Goal: Transaction & Acquisition: Obtain resource

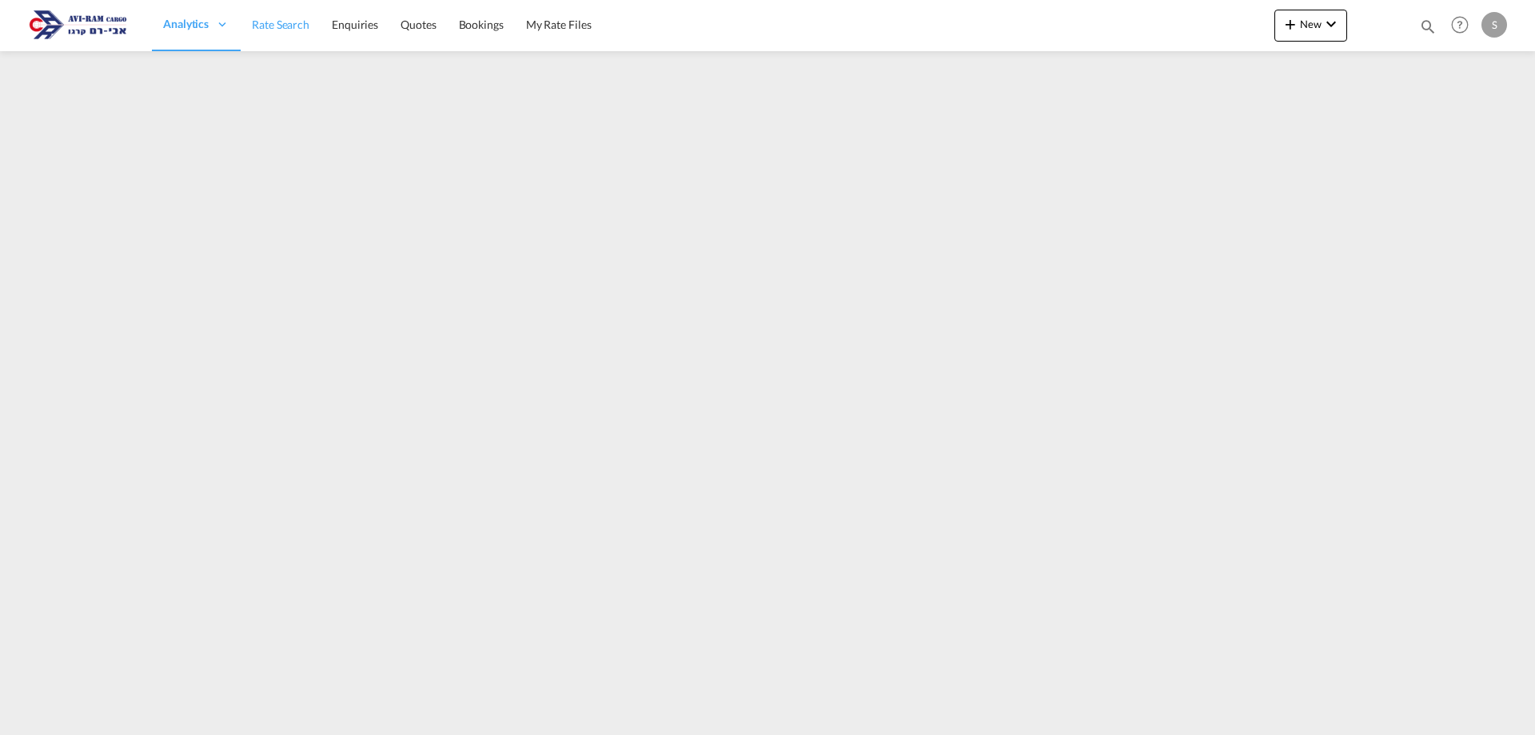
click at [260, 22] on span "Rate Search" at bounding box center [281, 25] width 58 height 14
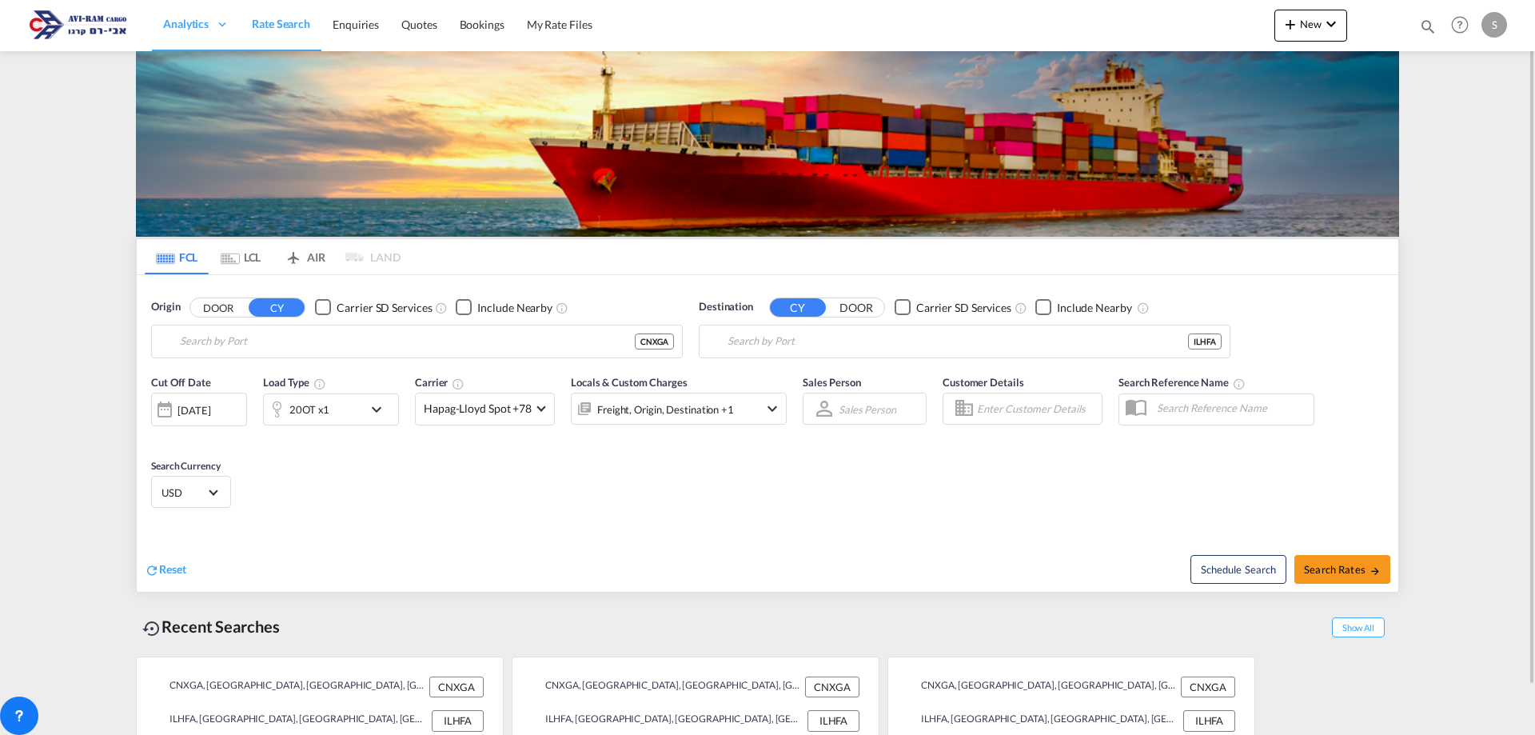
type input "Xingang, CNXGA"
type input "[GEOGRAPHIC_DATA], [GEOGRAPHIC_DATA]"
click at [249, 344] on input "Xingang, CNXGA" at bounding box center [427, 341] width 494 height 24
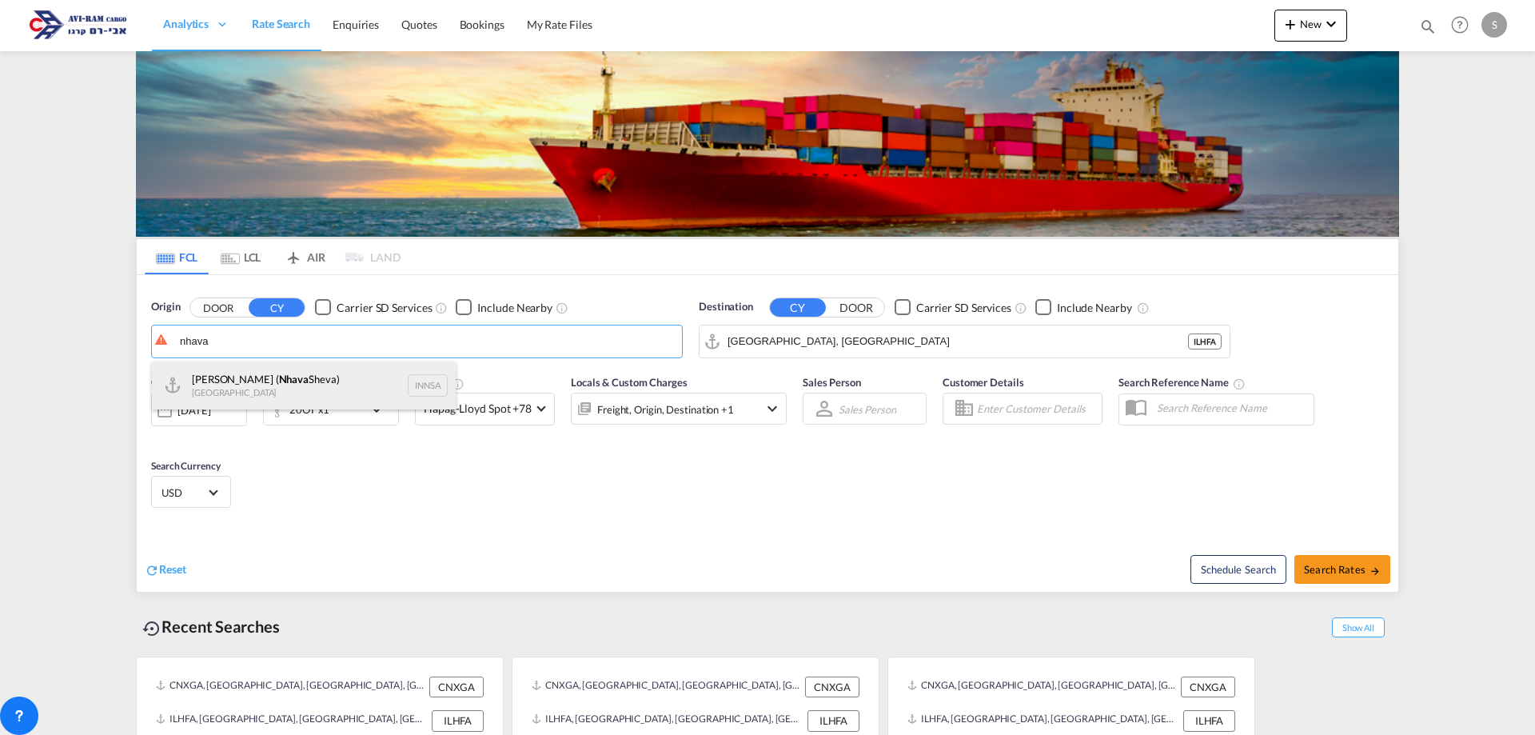
click at [265, 385] on div "[PERSON_NAME] ( [PERSON_NAME]) [GEOGRAPHIC_DATA] INNSA" at bounding box center [304, 385] width 304 height 48
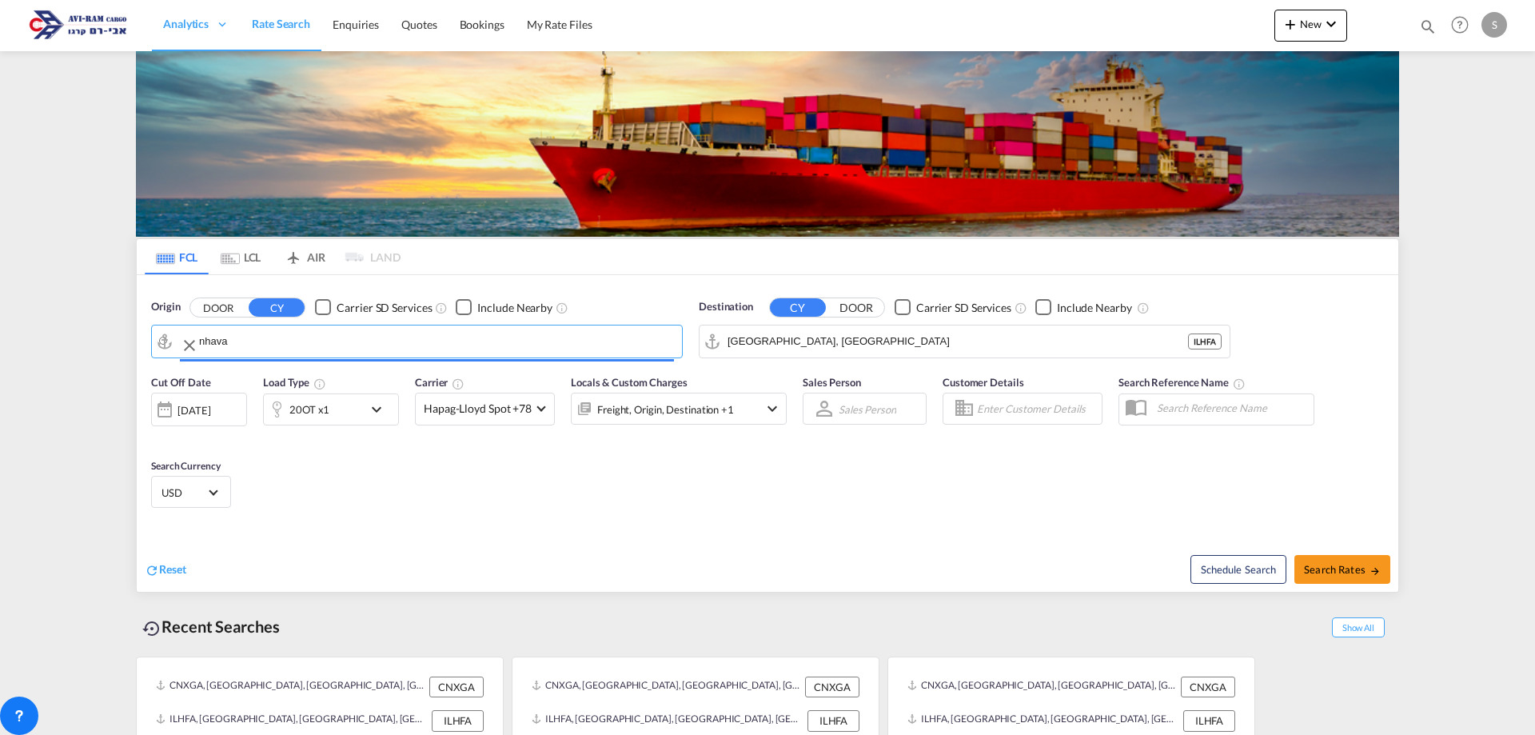
type input "[PERSON_NAME] ([PERSON_NAME]), [GEOGRAPHIC_DATA]"
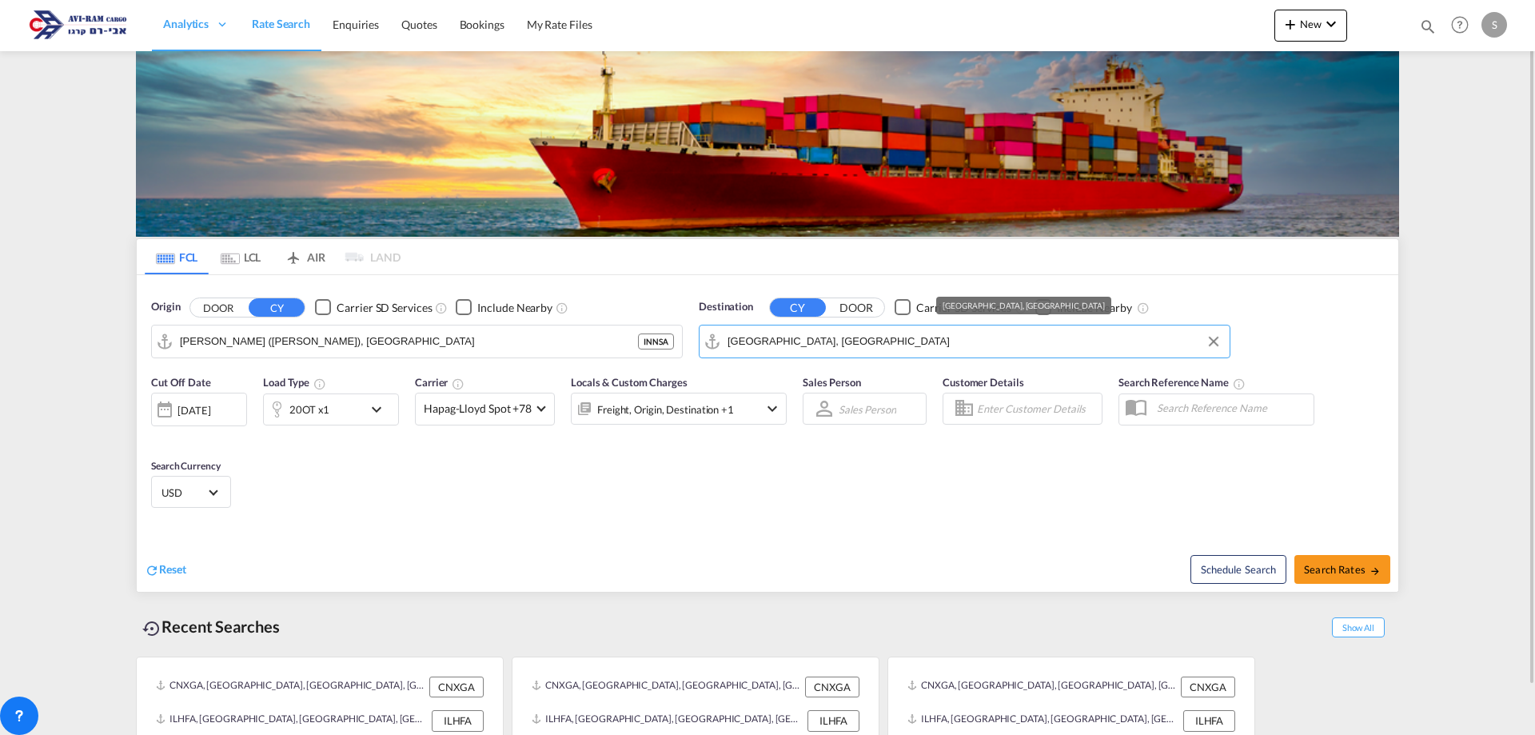
click at [797, 341] on input "[GEOGRAPHIC_DATA], [GEOGRAPHIC_DATA]" at bounding box center [974, 341] width 494 height 24
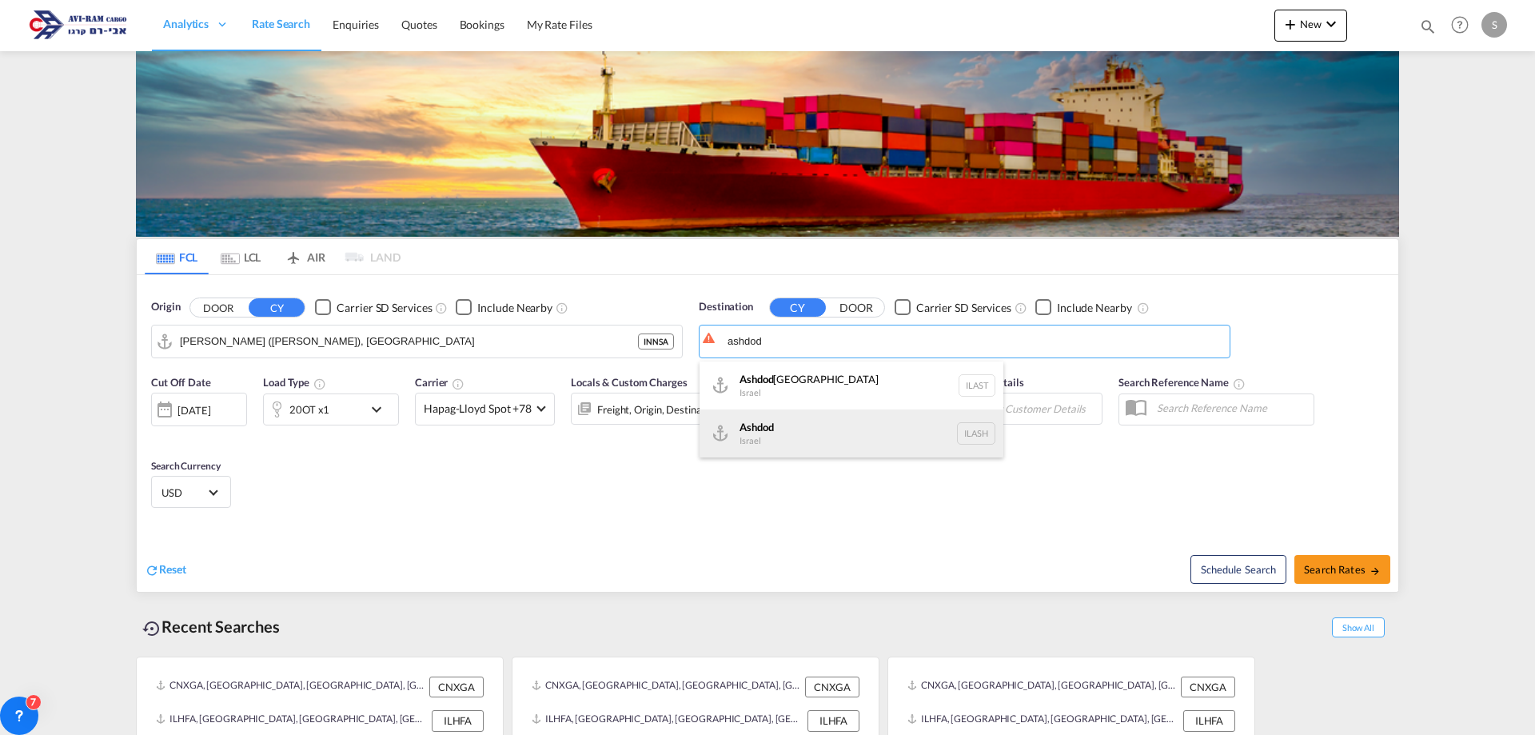
click at [804, 436] on div "Ashdod [GEOGRAPHIC_DATA] [GEOGRAPHIC_DATA]" at bounding box center [851, 433] width 304 height 48
type input "Ashdod, ILASH"
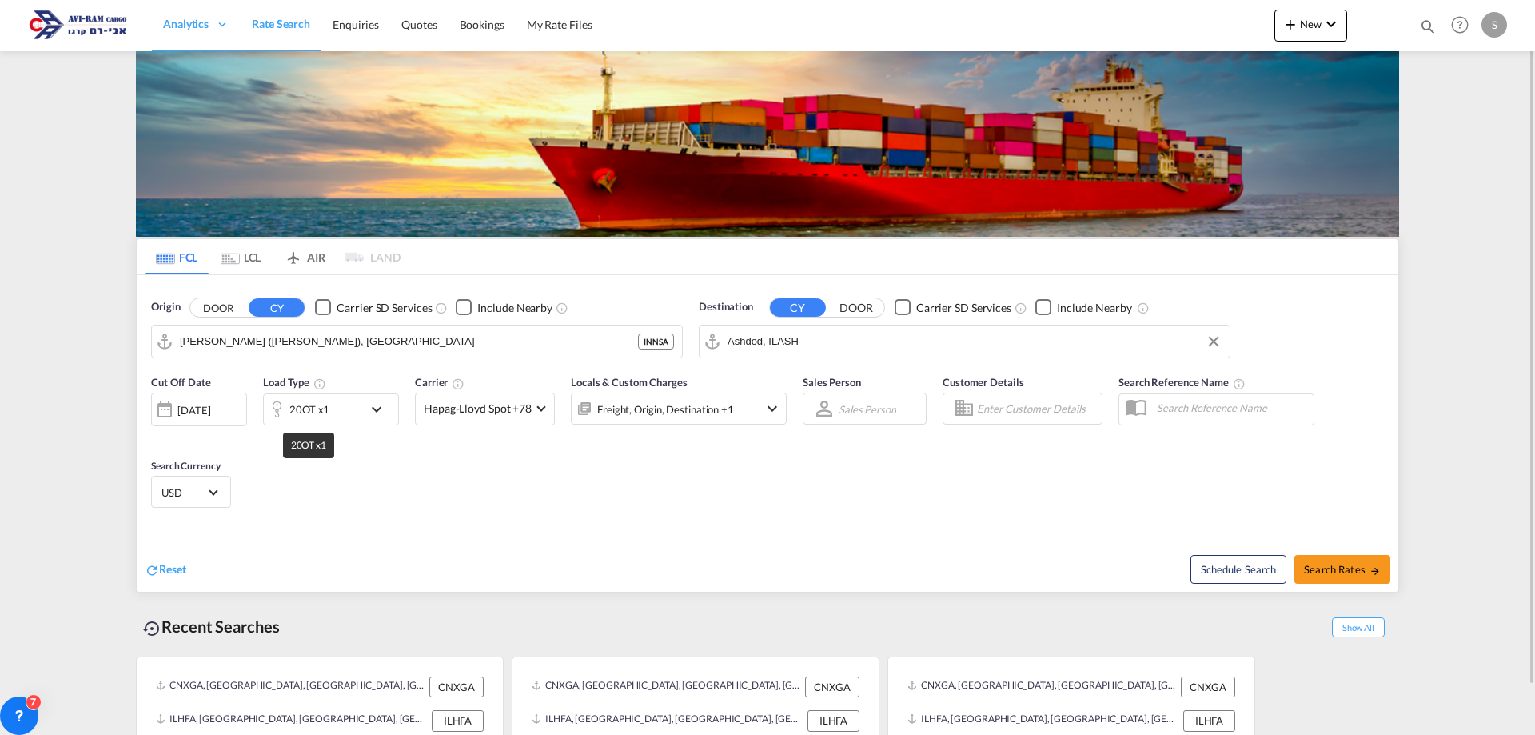
click at [321, 411] on div "20OT x1" at bounding box center [309, 409] width 40 height 22
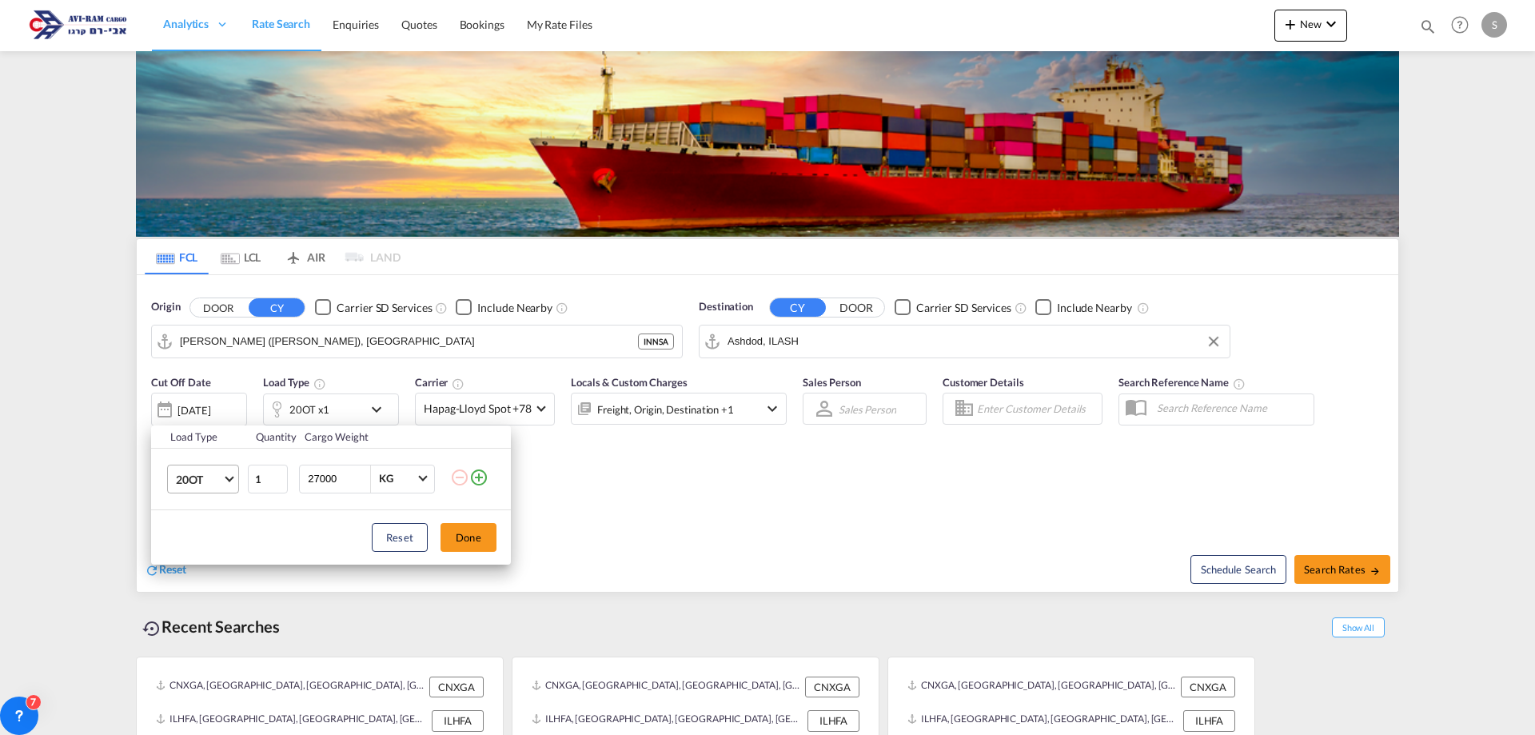
click at [217, 480] on span "20OT" at bounding box center [199, 480] width 46 height 16
click at [193, 400] on div "20GP" at bounding box center [190, 396] width 28 height 16
drag, startPoint x: 338, startPoint y: 478, endPoint x: 267, endPoint y: 500, distance: 74.3
click at [267, 500] on tr "20GP 1 27000 KG KG" at bounding box center [331, 479] width 360 height 62
type input "5000"
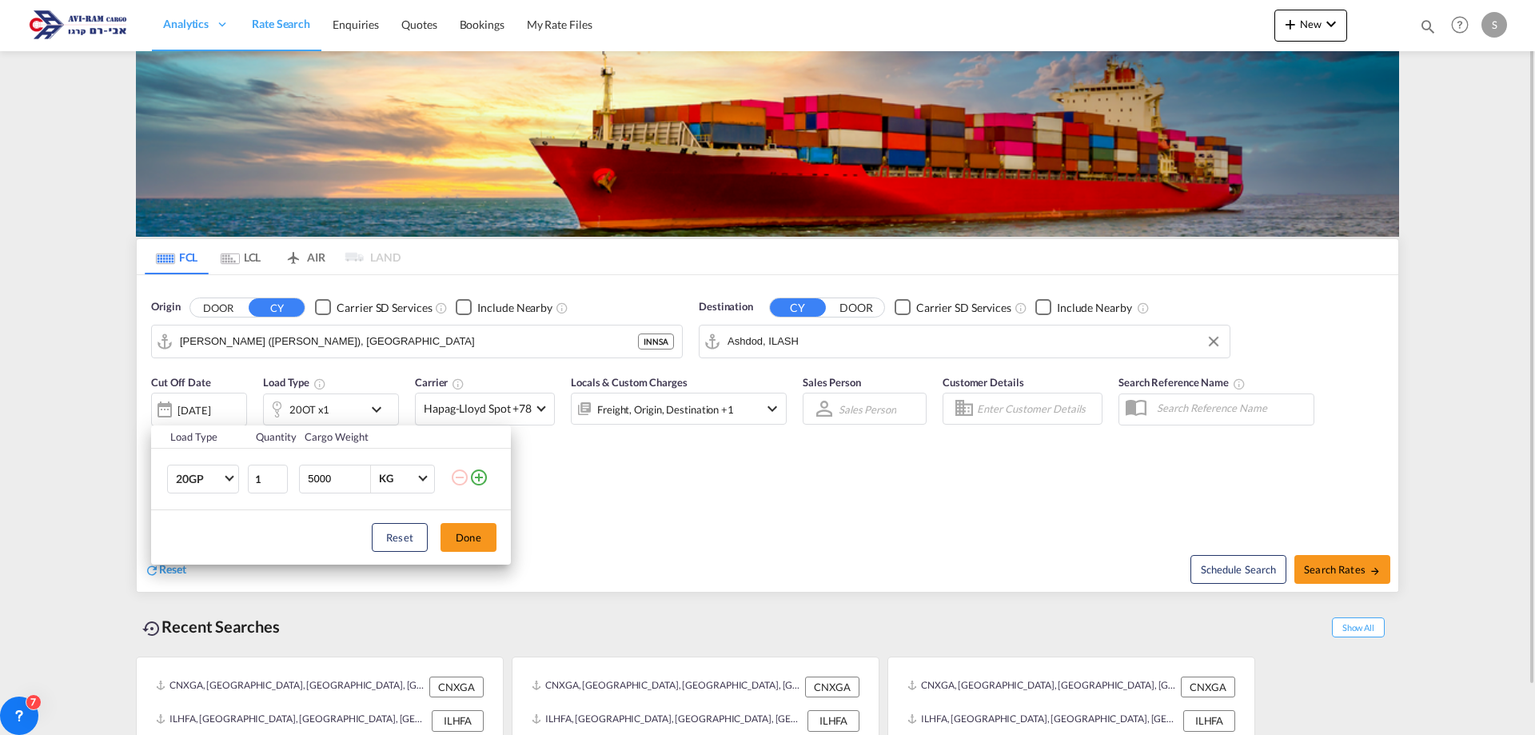
click at [482, 542] on button "Done" at bounding box center [468, 537] width 56 height 29
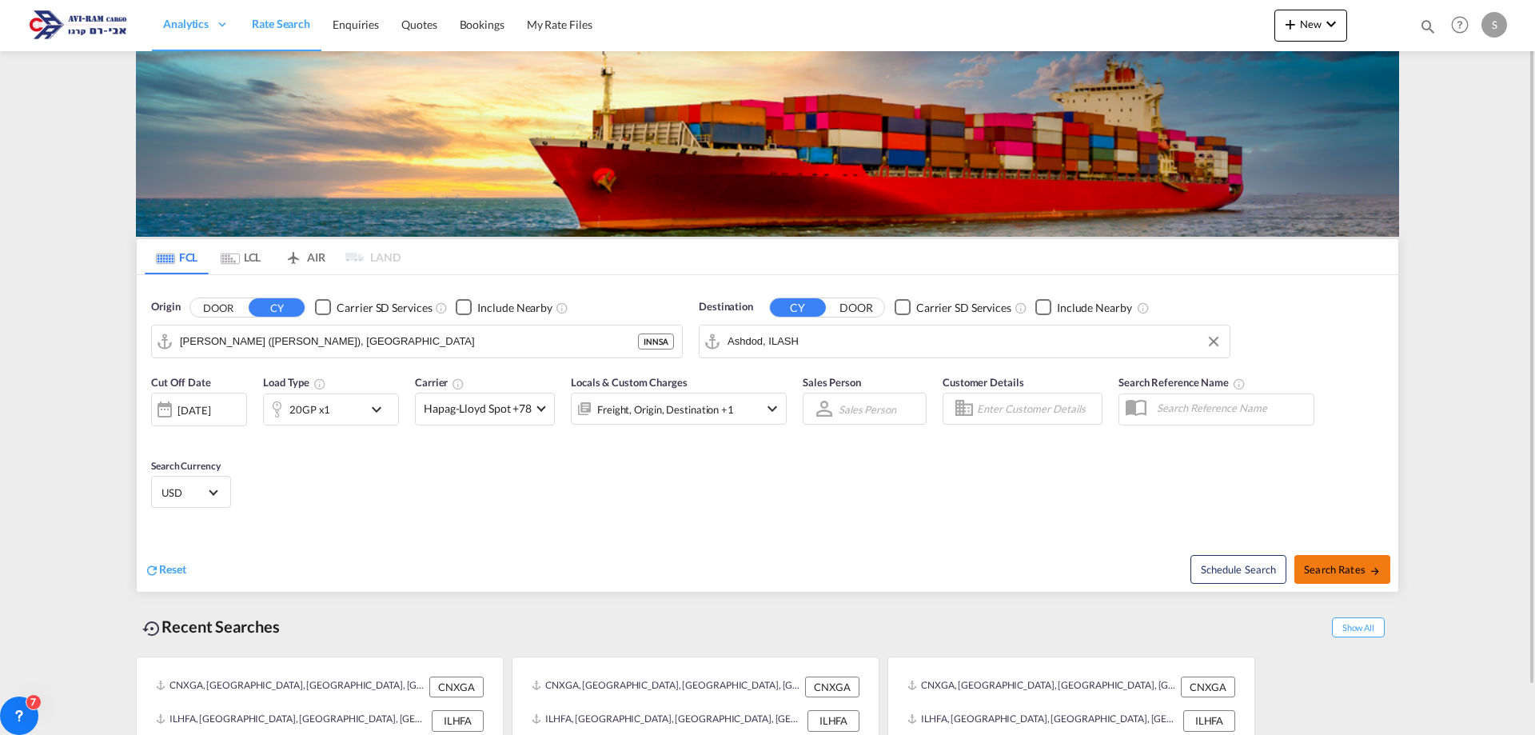
click at [1356, 572] on span "Search Rates" at bounding box center [1342, 569] width 77 height 13
type input "INNSA to ILASH / [DATE]"
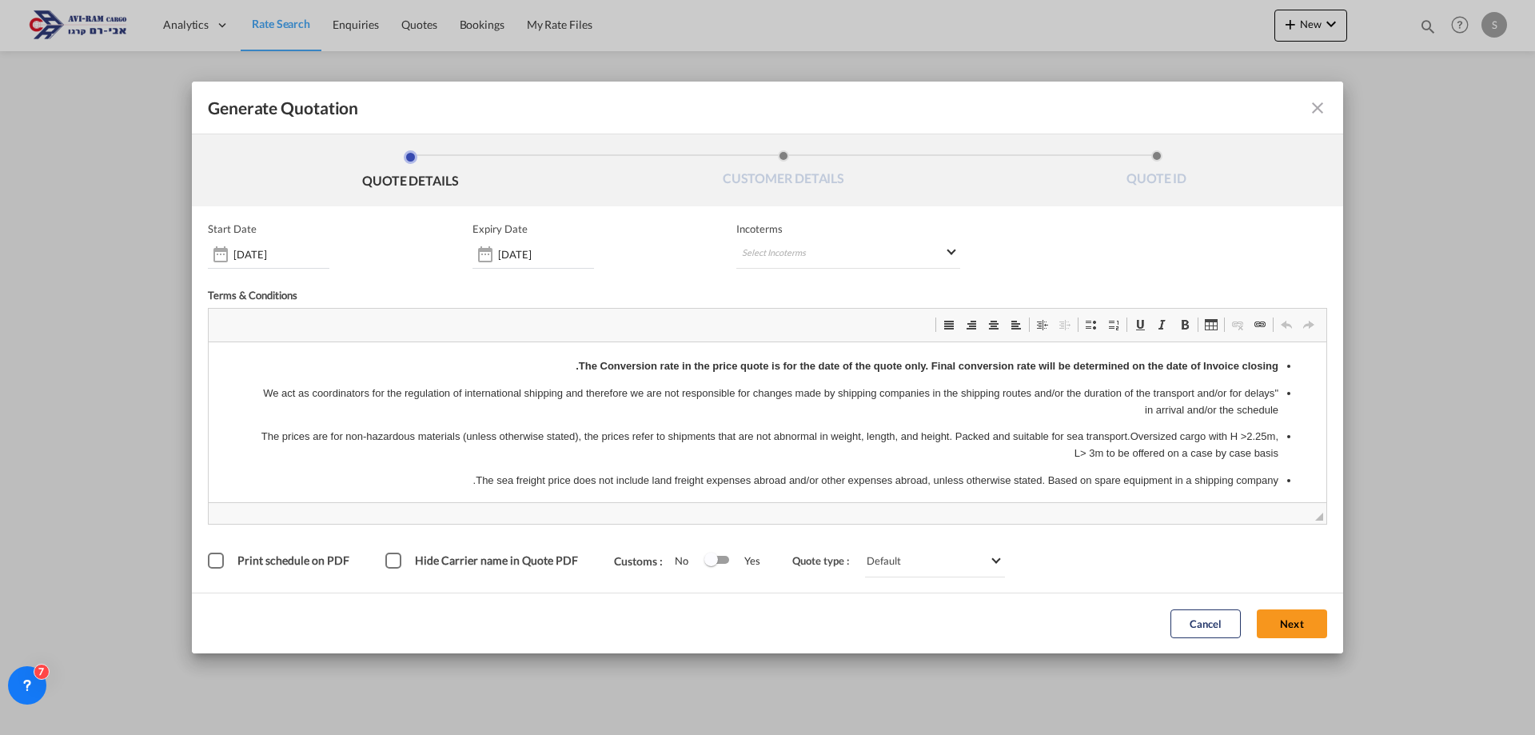
click at [527, 259] on input "[DATE]" at bounding box center [546, 254] width 96 height 13
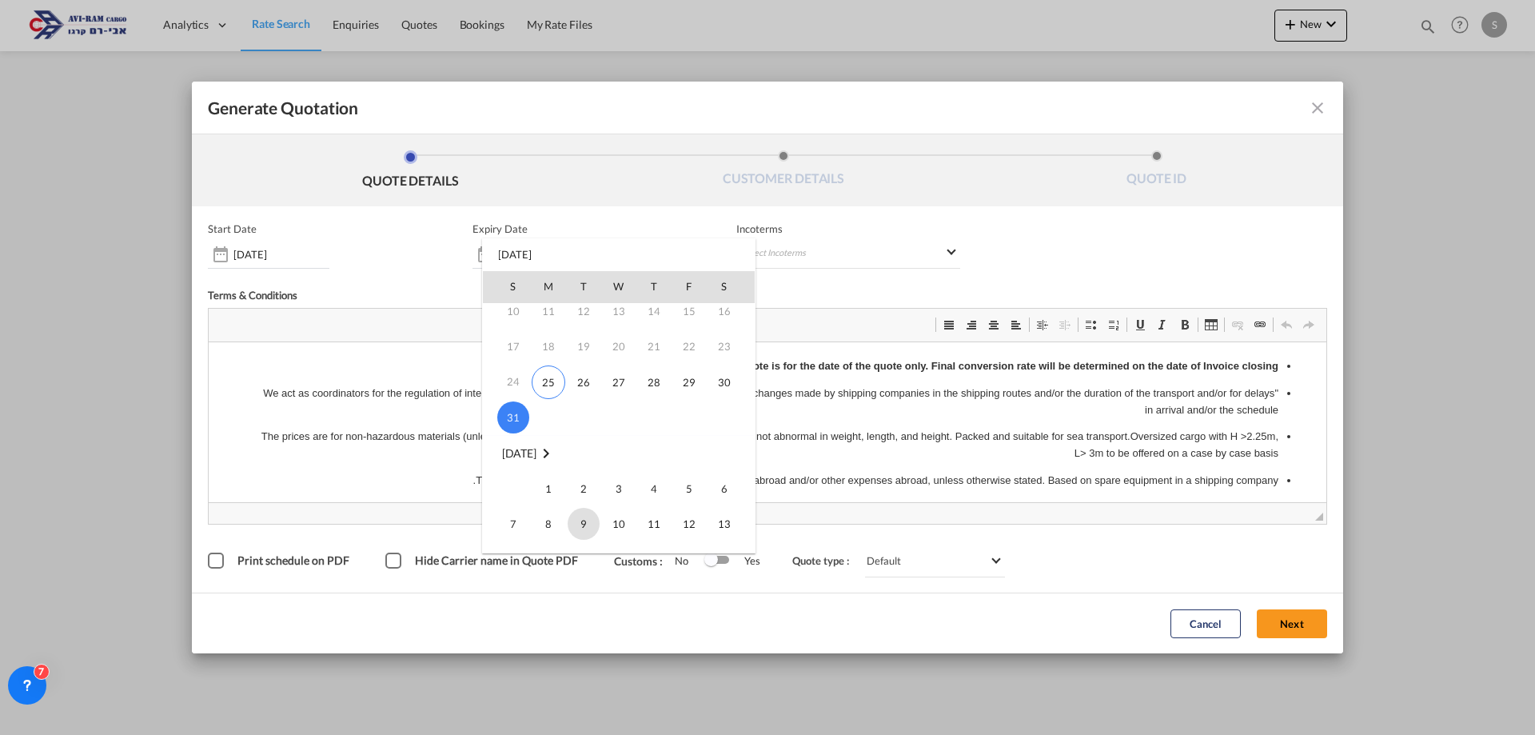
scroll to position [160, 0]
click at [503, 477] on span "14" at bounding box center [513, 479] width 32 height 32
type input "[DATE]"
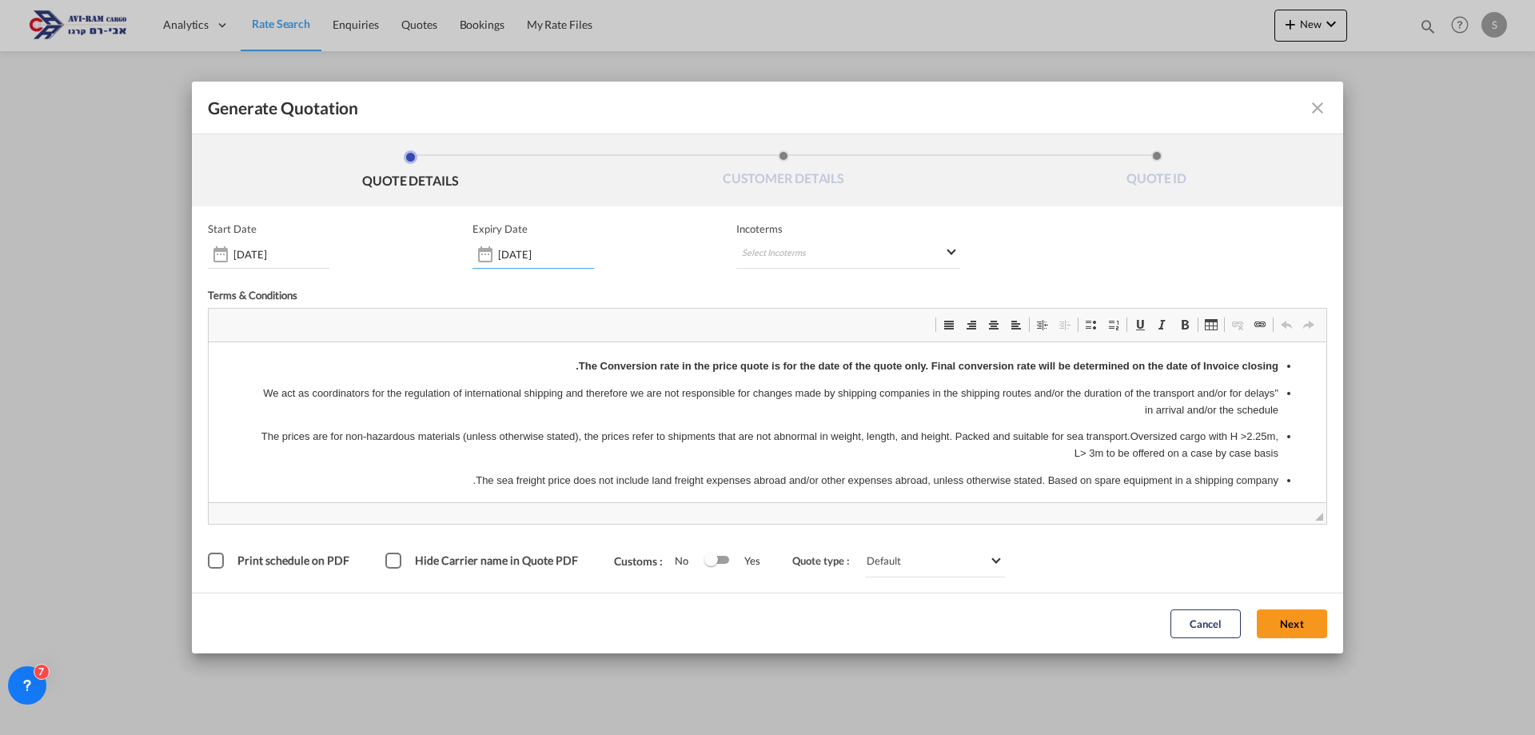
click at [1315, 110] on md-icon "icon-close fg-AAA8AD cursor m-0" at bounding box center [1317, 107] width 19 height 19
click at [538, 258] on input "[DATE]" at bounding box center [546, 254] width 96 height 13
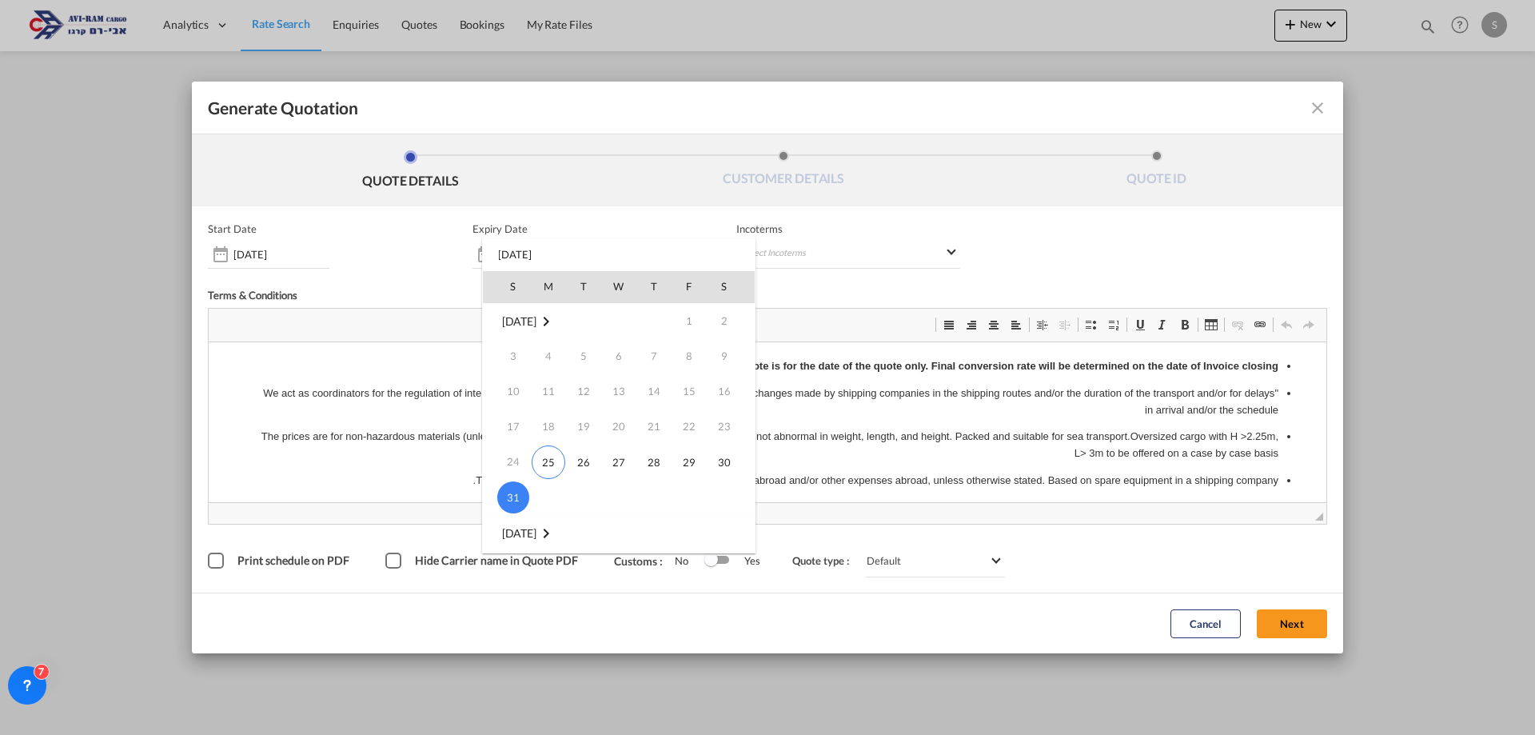
scroll to position [160, 0]
drag, startPoint x: 519, startPoint y: 485, endPoint x: 310, endPoint y: 141, distance: 402.1
click at [519, 485] on span "14" at bounding box center [513, 479] width 32 height 32
type input "[DATE]"
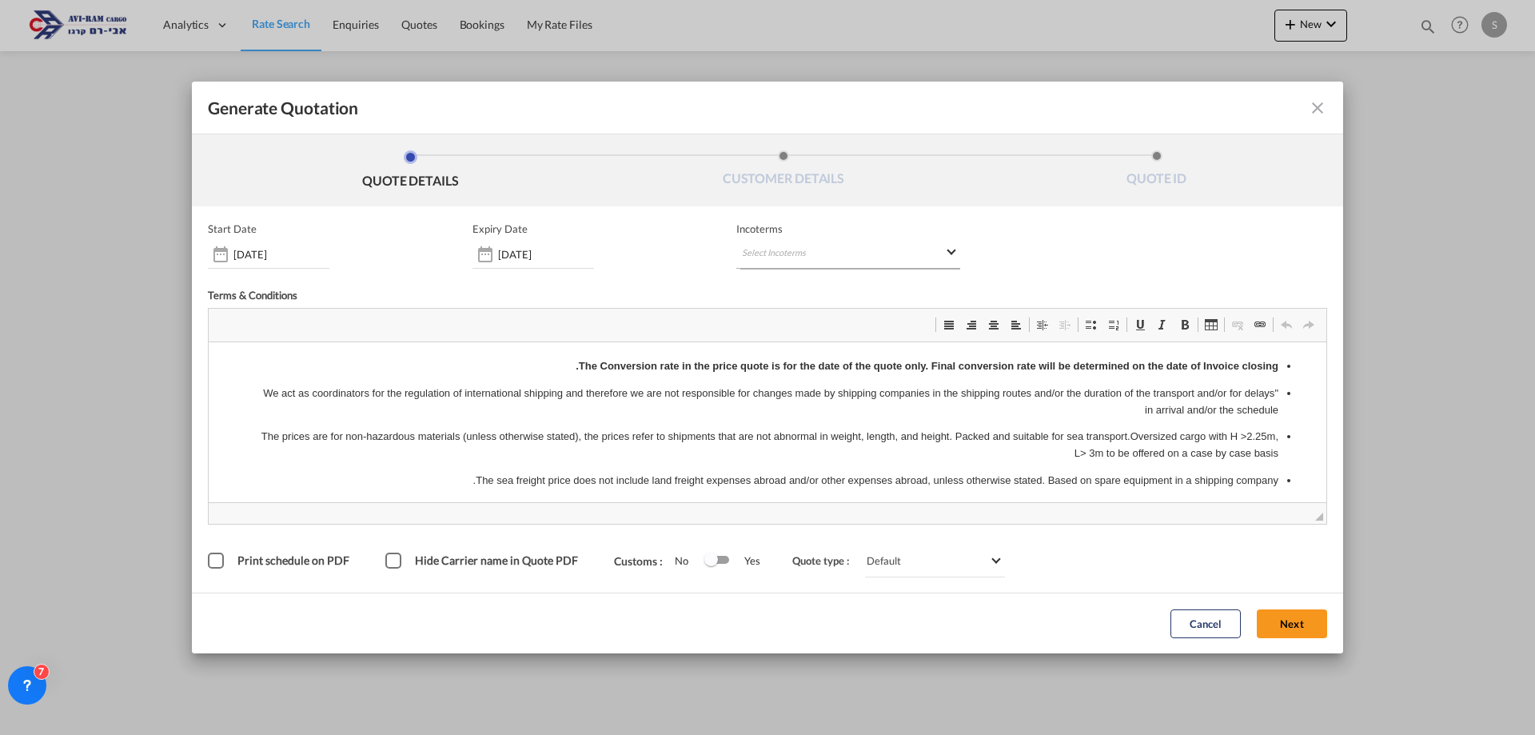
click at [812, 252] on md-select "Select Incoterms FCA - export Free Carrier DPU - import Delivery at Place Unloa…" at bounding box center [848, 254] width 224 height 29
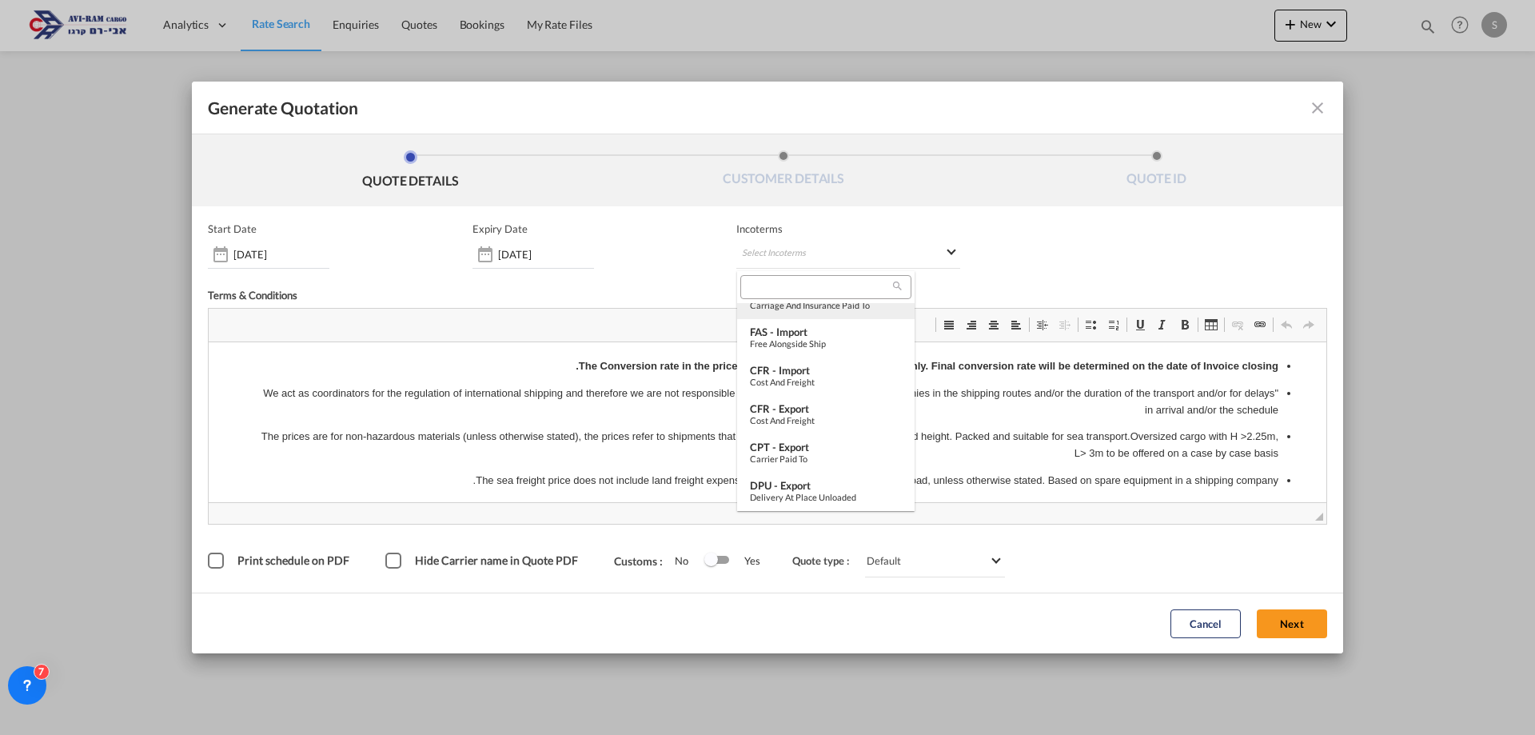
scroll to position [480, 0]
click at [837, 340] on div "FOB - import" at bounding box center [826, 335] width 152 height 13
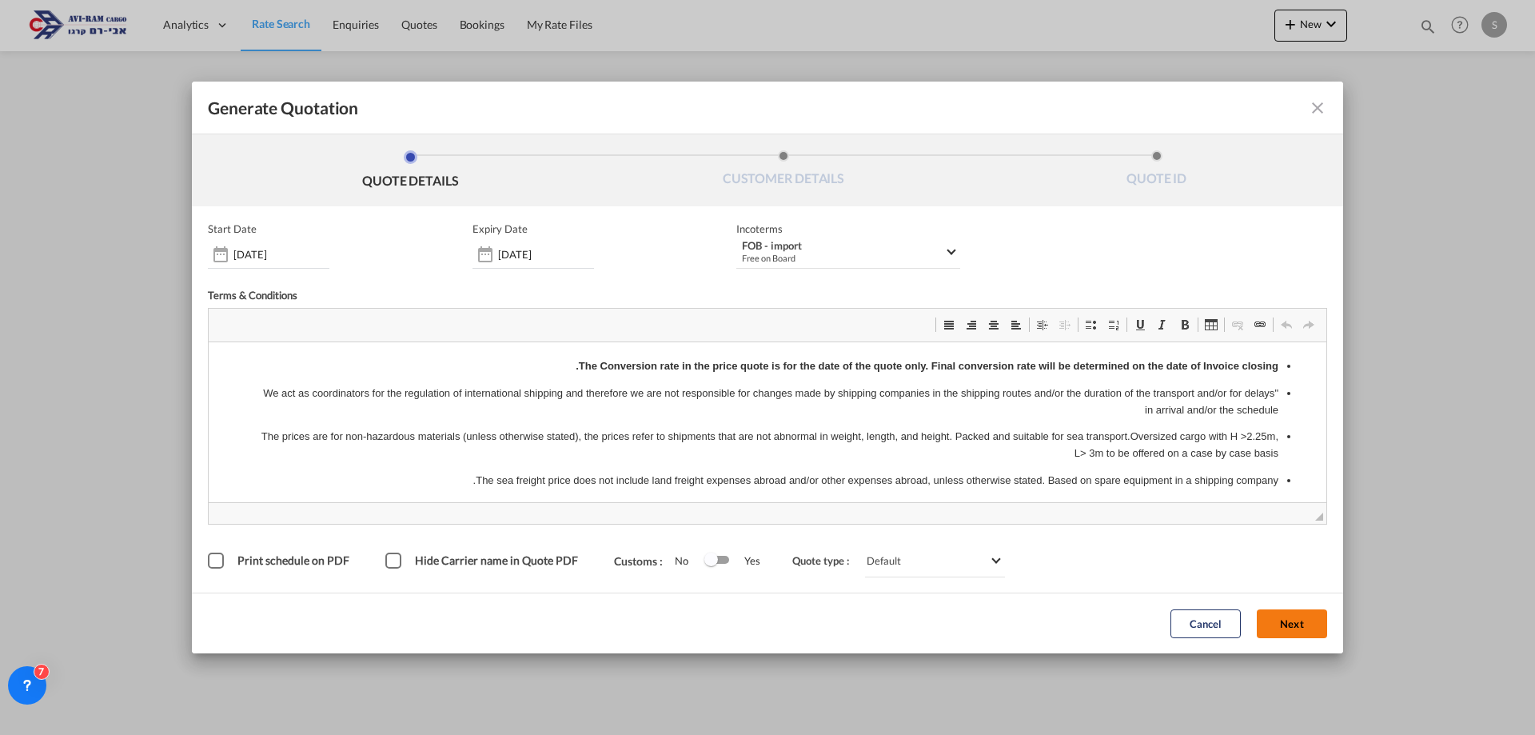
click at [1282, 622] on button "Next" at bounding box center [1292, 623] width 70 height 29
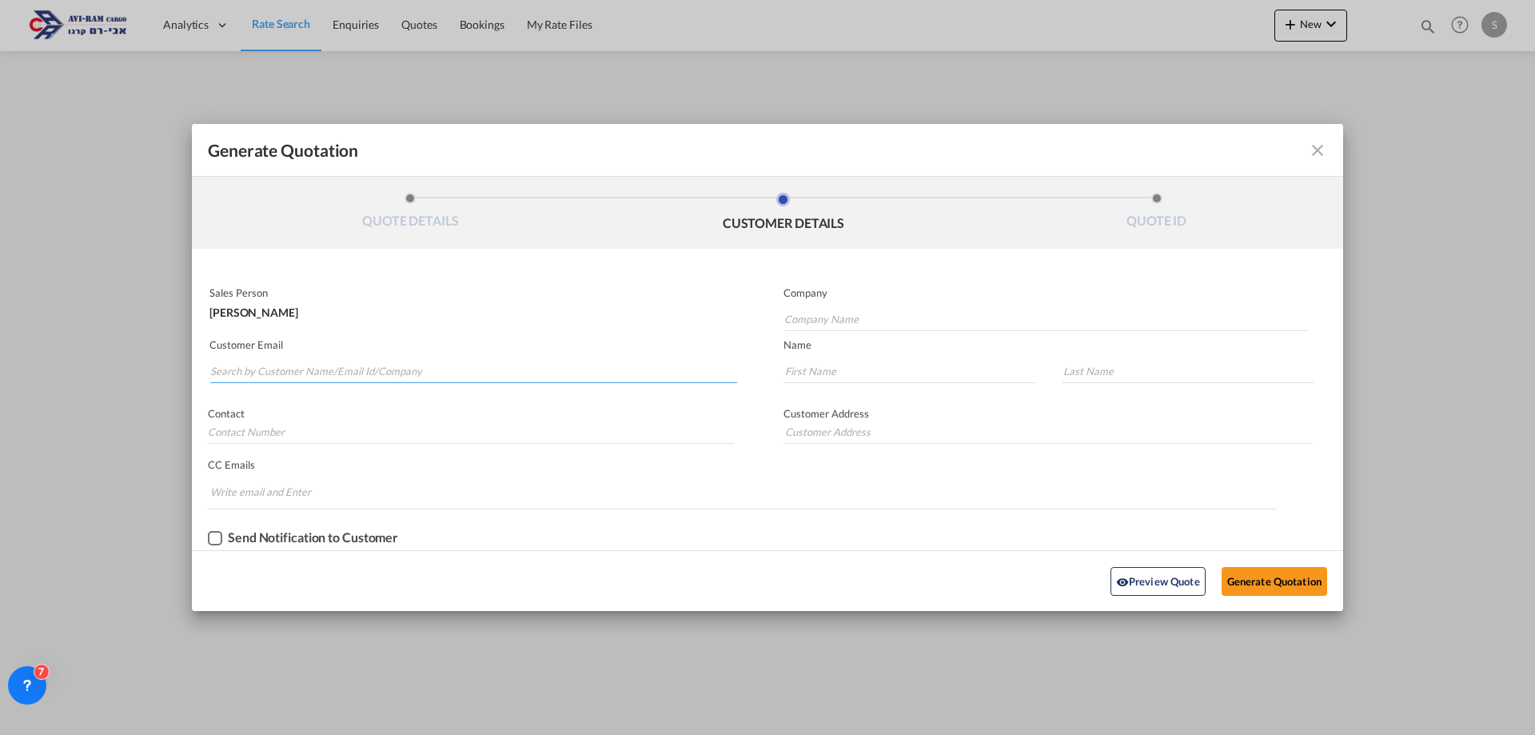
click at [424, 372] on input "Search by Customer Name/Email Id/Company" at bounding box center [473, 371] width 527 height 24
type input "ד"
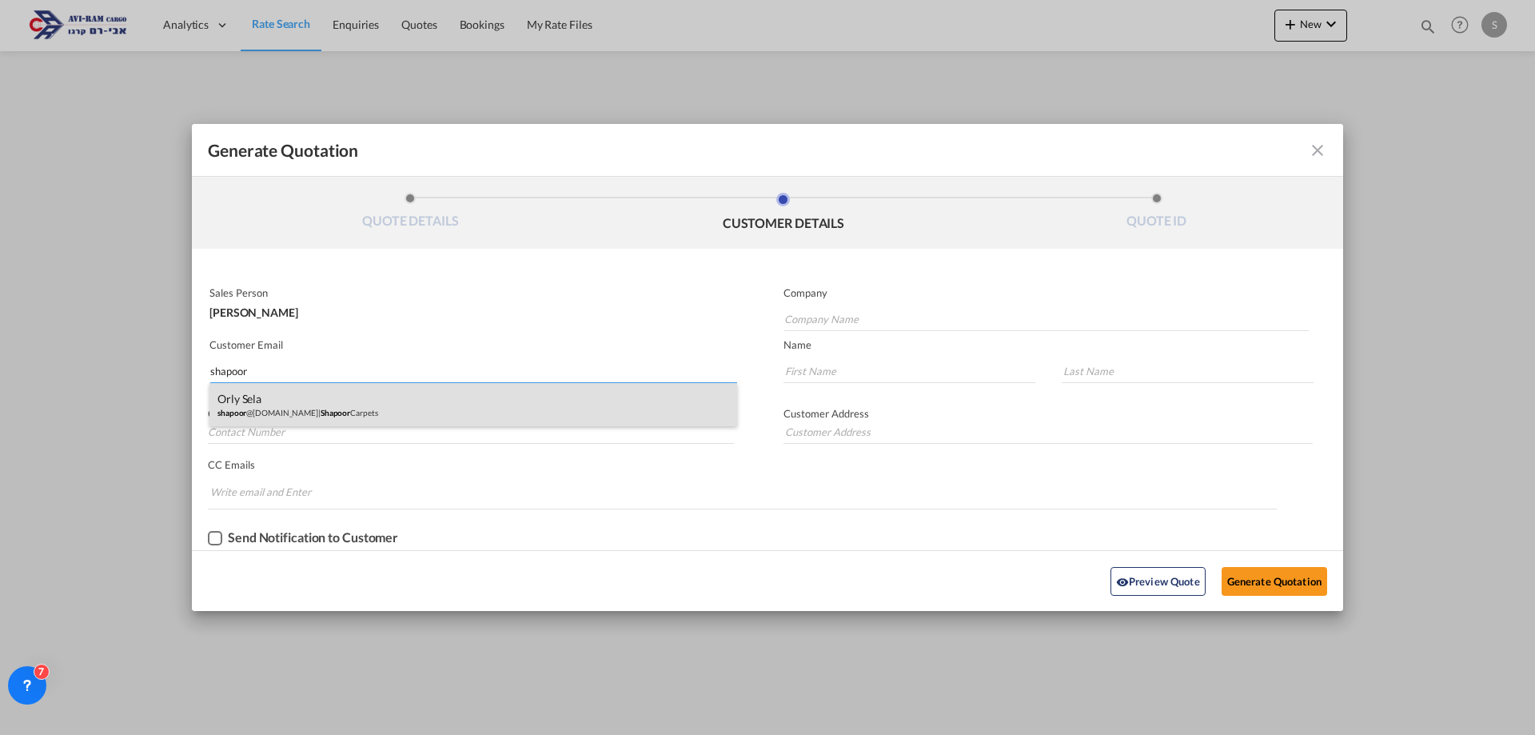
type input "shapoor"
click at [331, 396] on div "Orly [PERSON_NAME] @[DOMAIN_NAME] | Shapoor Carpets" at bounding box center [473, 404] width 528 height 43
type input "Shapoor Carpets"
type input "[EMAIL_ADDRESS][DOMAIN_NAME]"
type input "Orly"
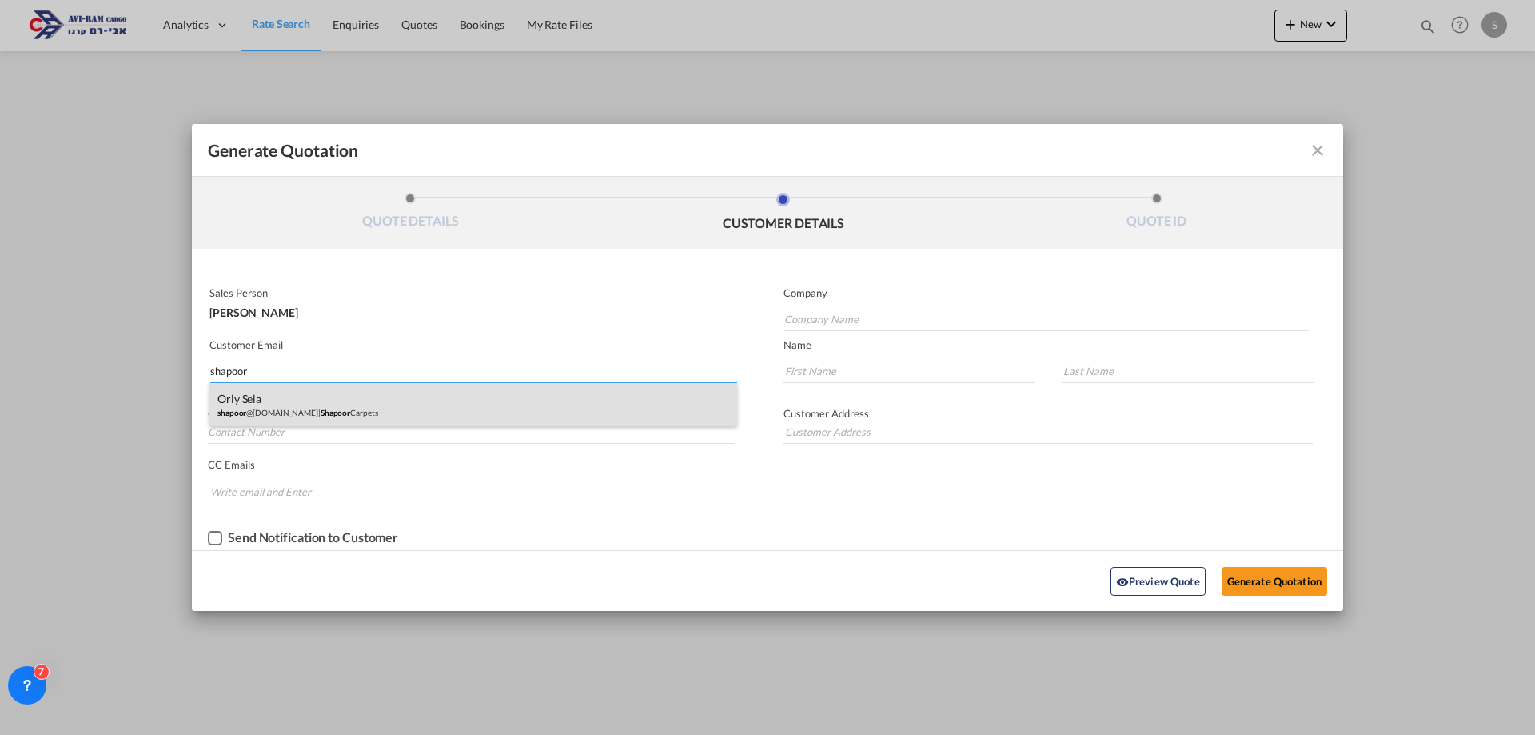
type input "Sela"
type input "073-7599110"
type input "."
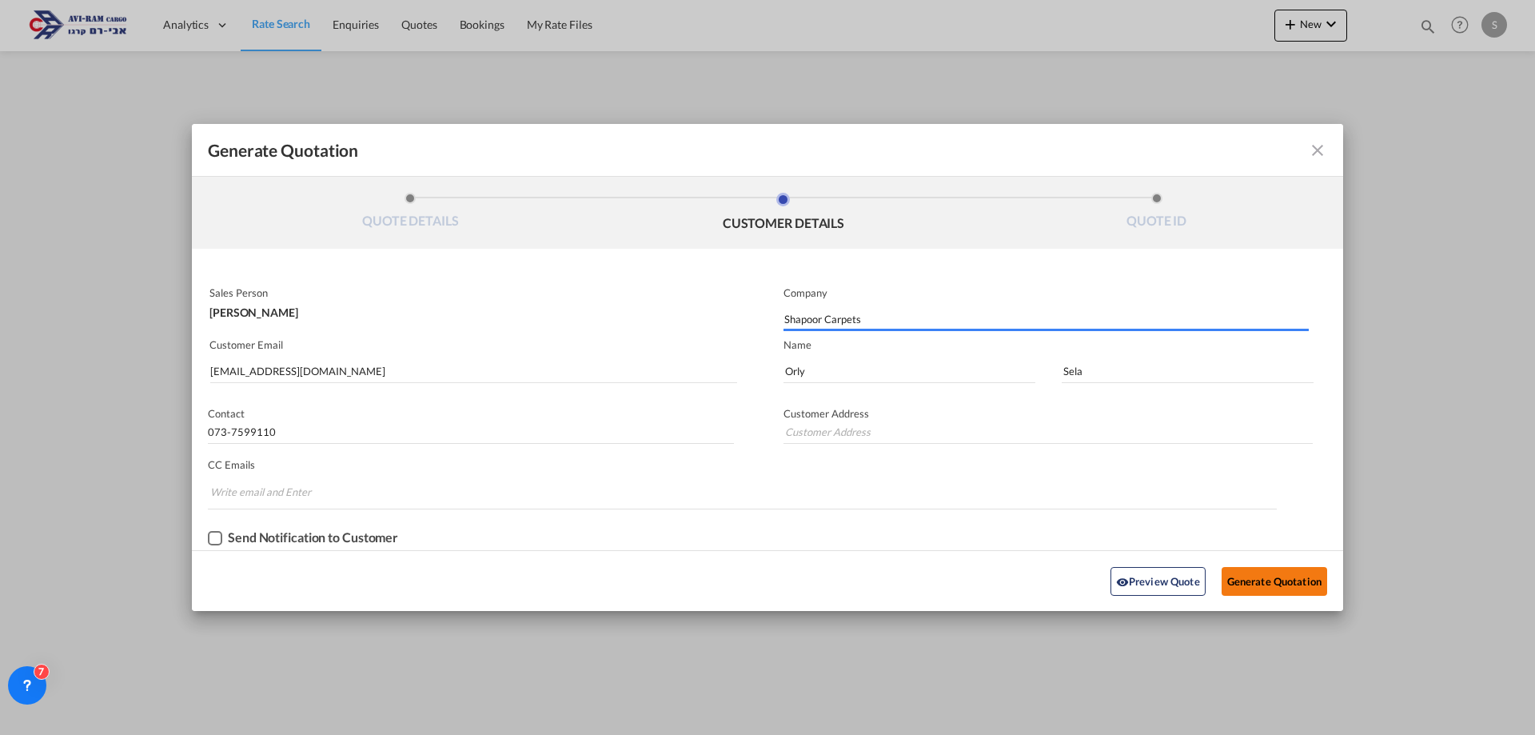
click at [1253, 577] on button "Generate Quotation" at bounding box center [1274, 581] width 106 height 29
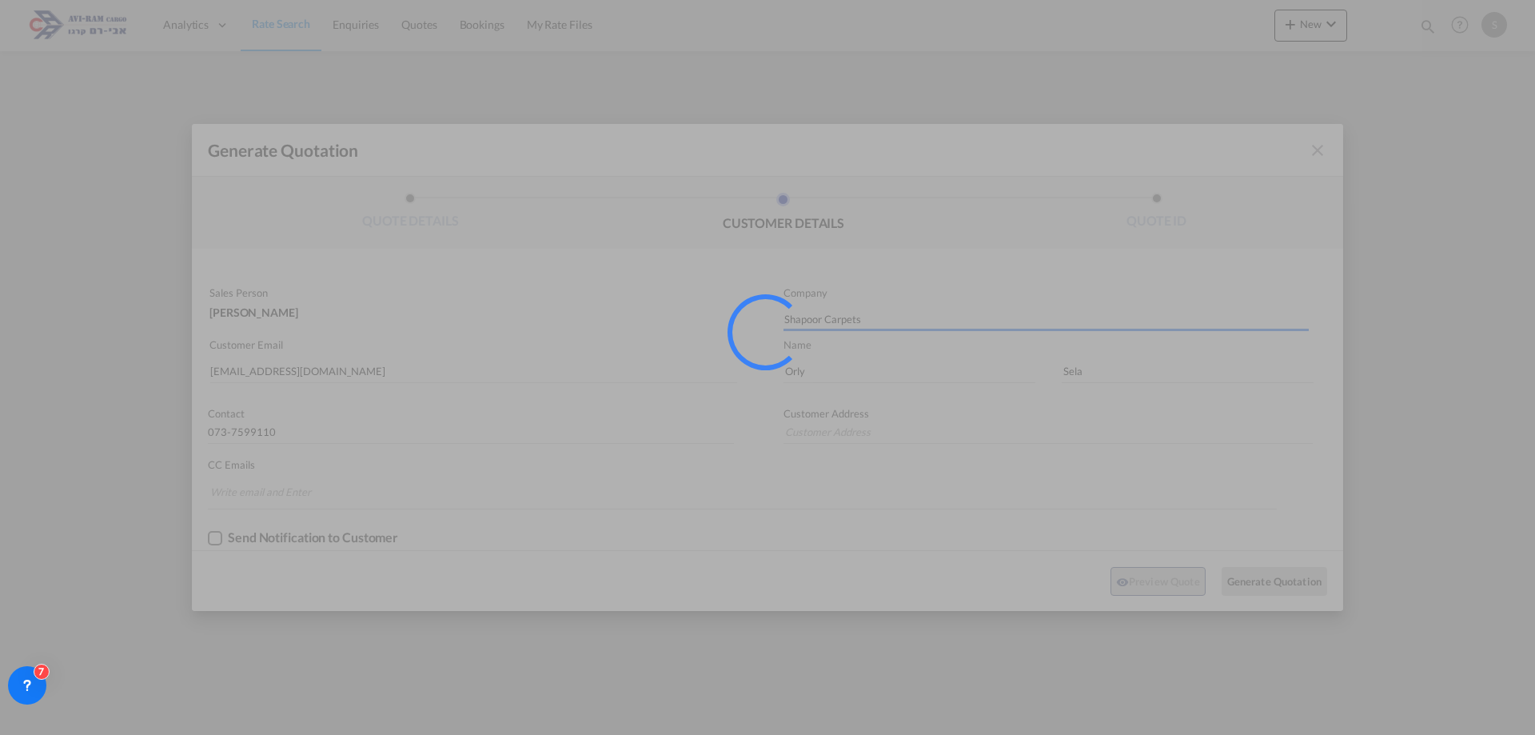
type input "."
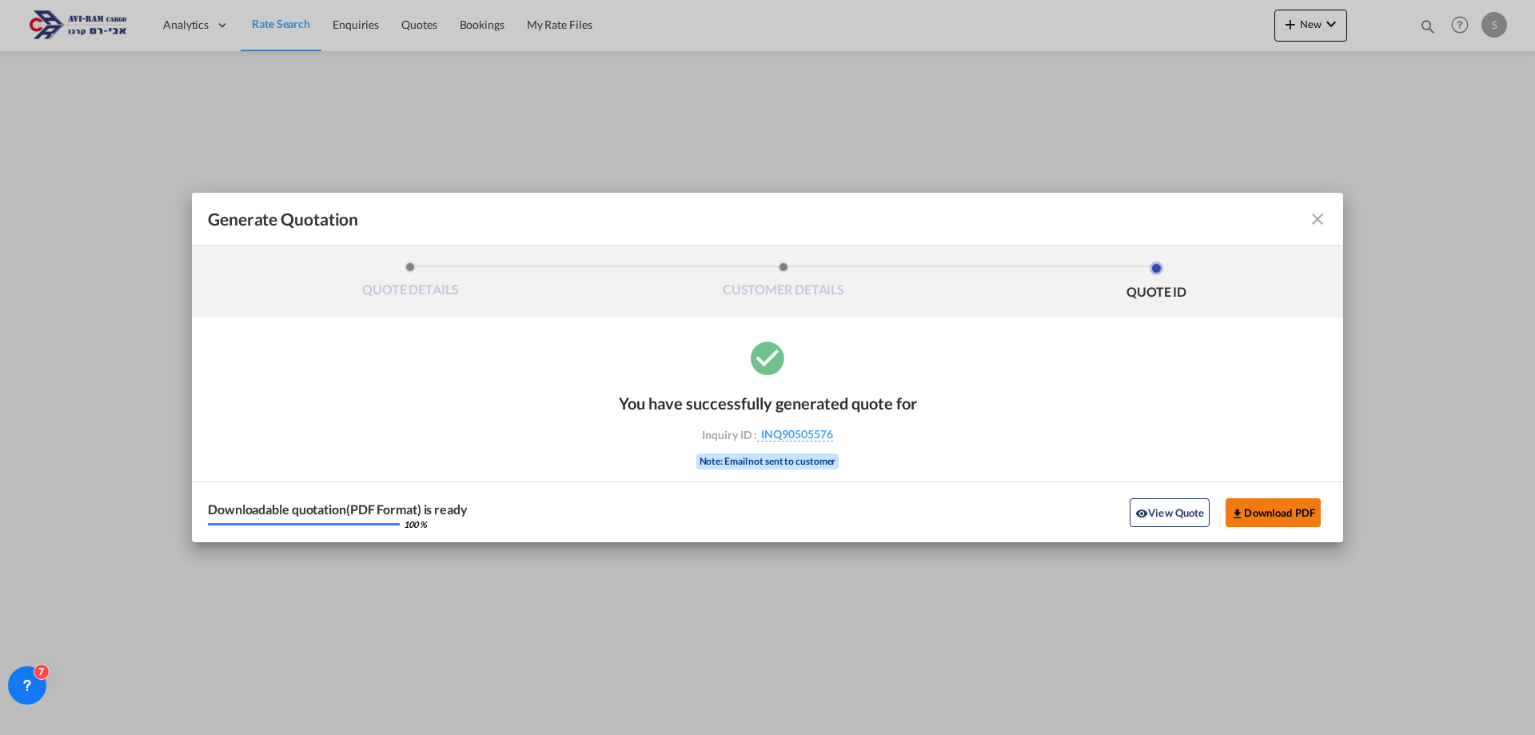
click at [1281, 511] on button "Download PDF" at bounding box center [1272, 512] width 95 height 29
